Goal: Information Seeking & Learning: Learn about a topic

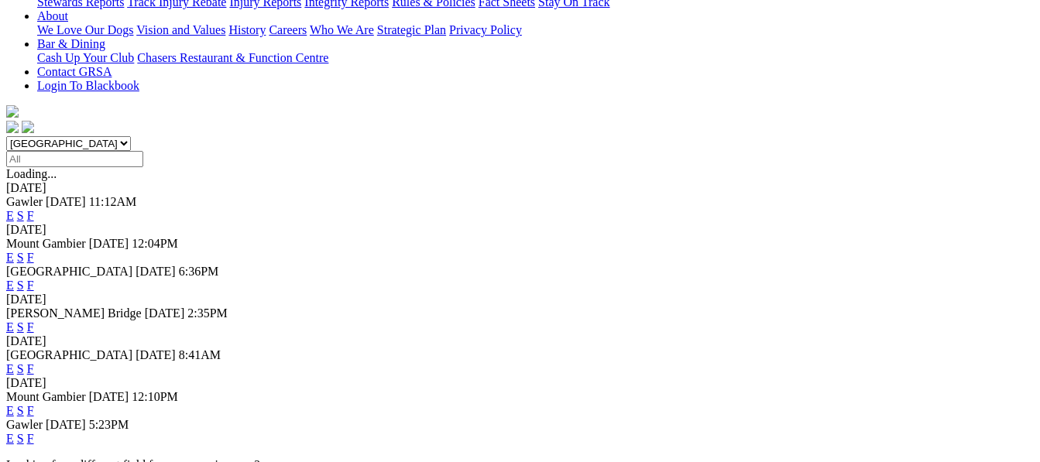
scroll to position [341, 0]
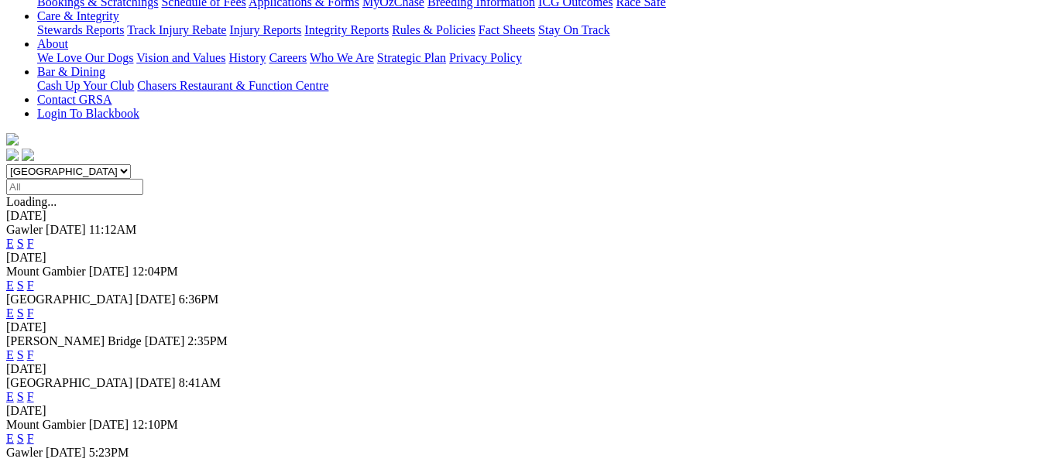
click at [34, 348] on link "F" at bounding box center [30, 354] width 7 height 13
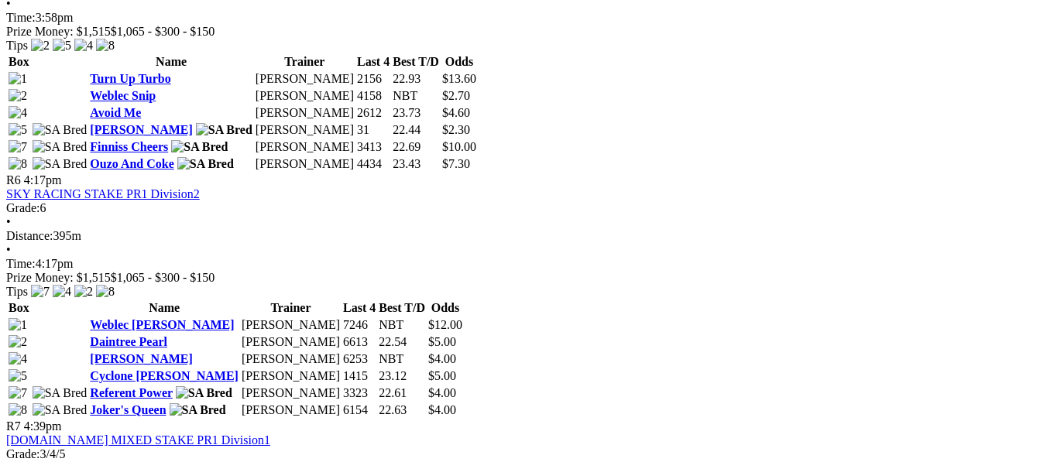
scroll to position [1797, 0]
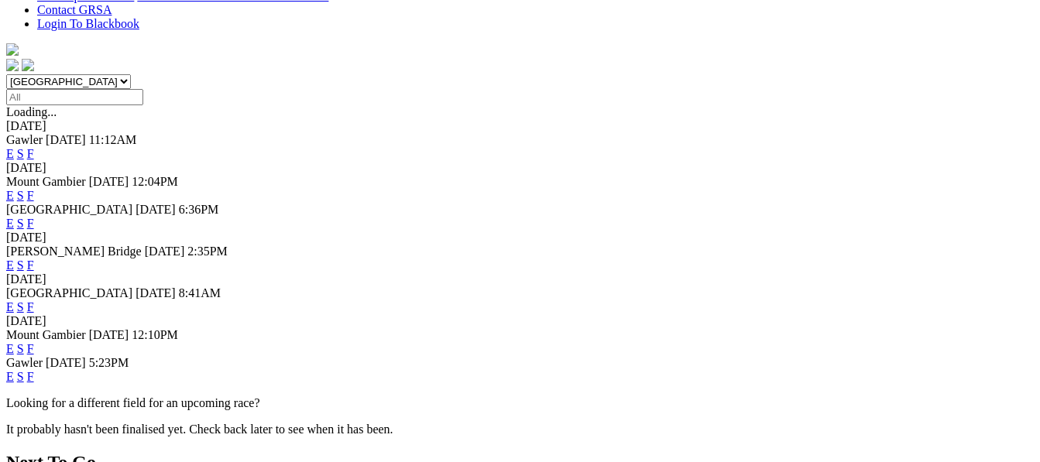
scroll to position [434, 0]
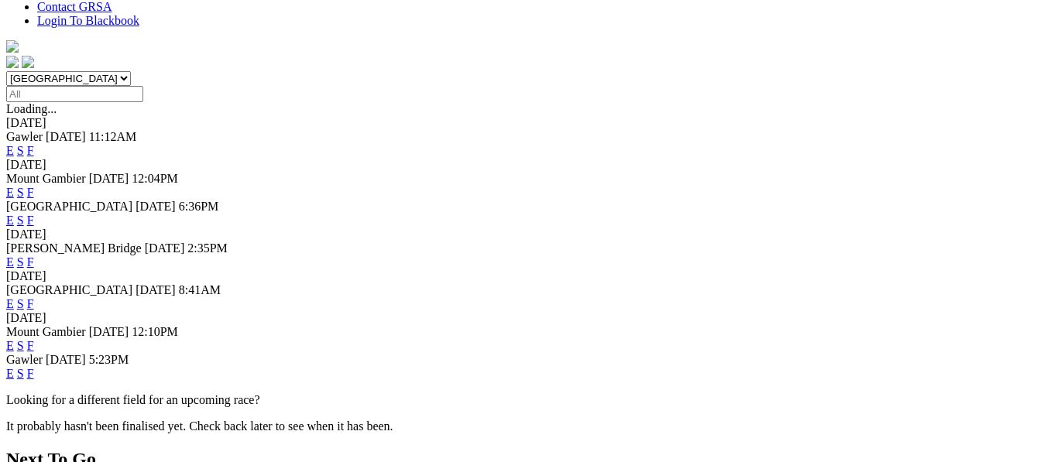
click at [34, 297] on link "F" at bounding box center [30, 303] width 7 height 13
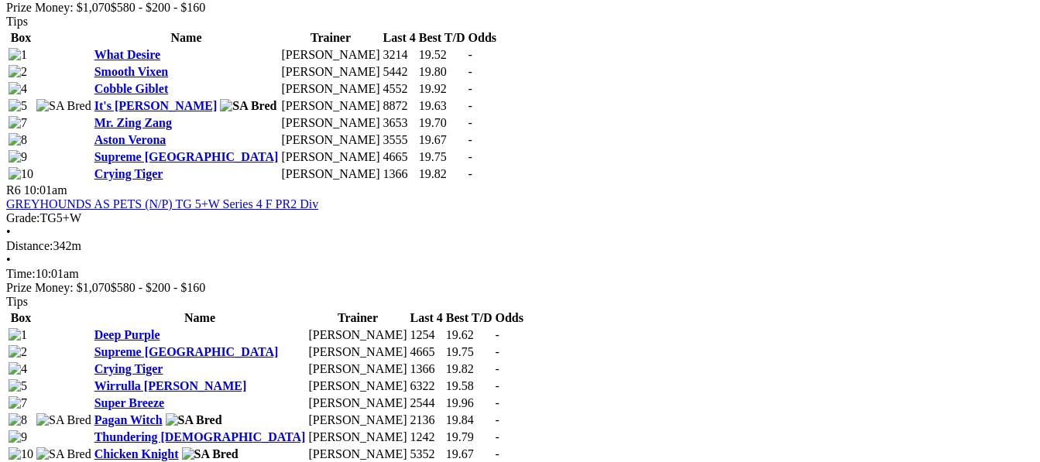
scroll to position [2013, 0]
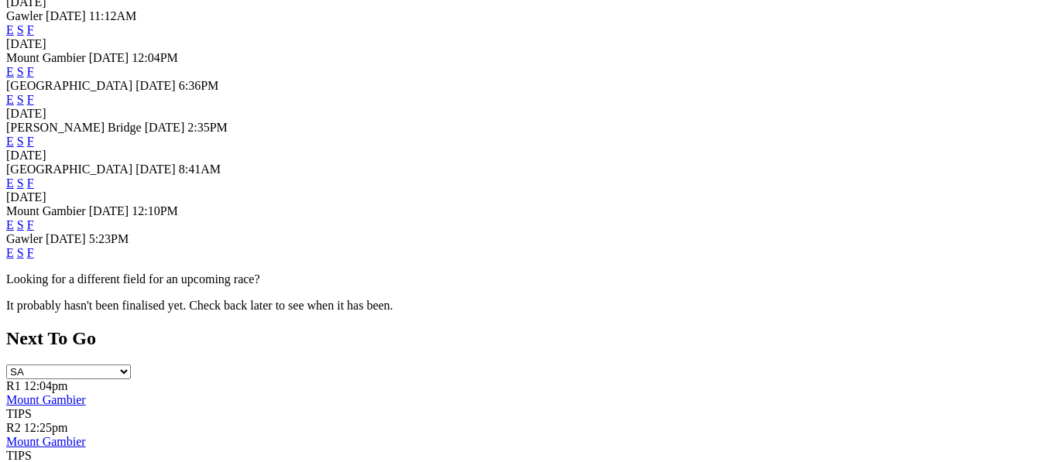
scroll to position [558, 0]
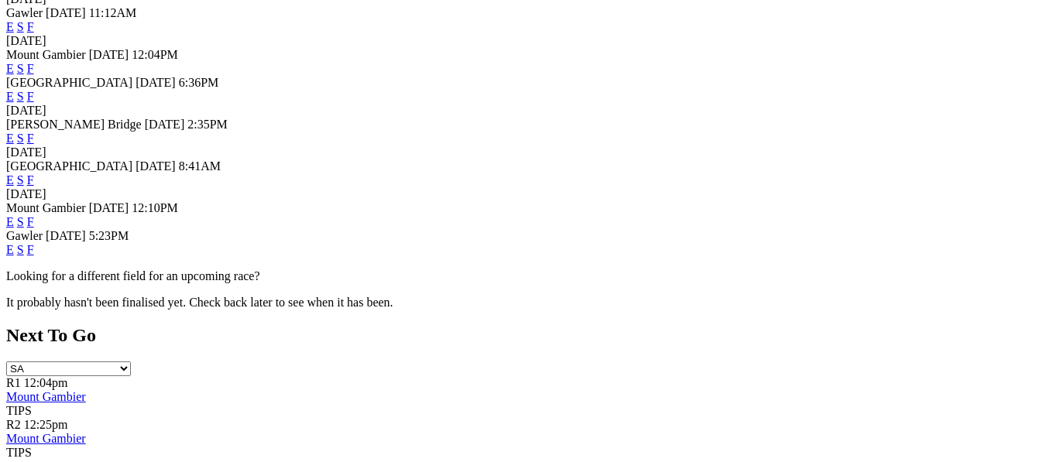
click at [34, 243] on link "F" at bounding box center [30, 249] width 7 height 13
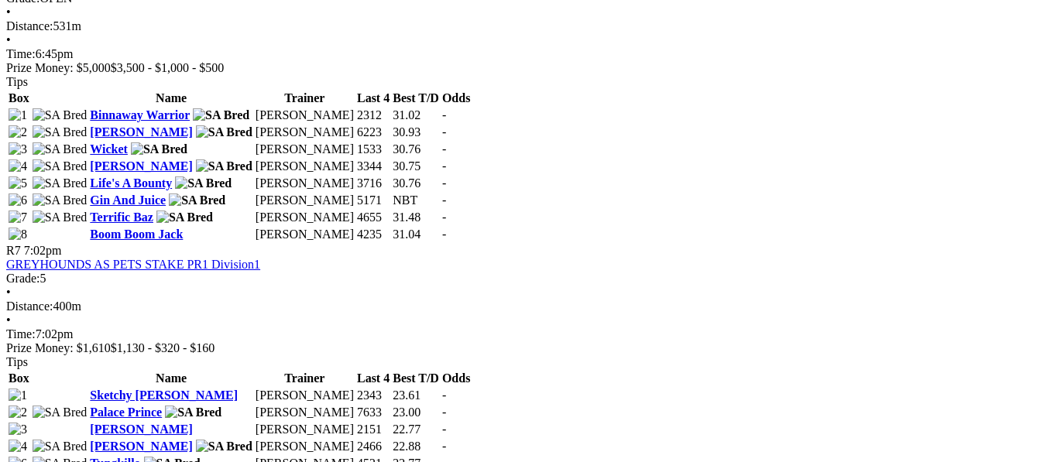
scroll to position [2199, 0]
